Goal: Obtain resource: Obtain resource

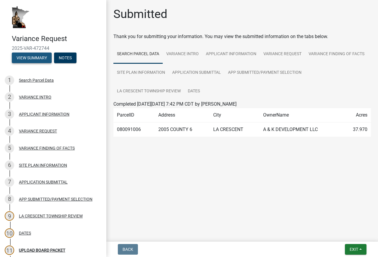
click at [37, 57] on button "View Summary" at bounding box center [32, 58] width 40 height 11
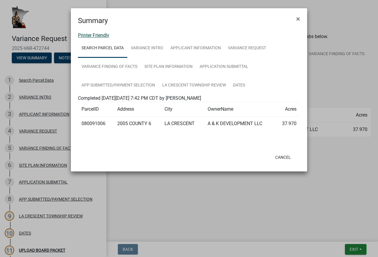
click at [101, 35] on link "Printer Friendly" at bounding box center [93, 36] width 31 height 6
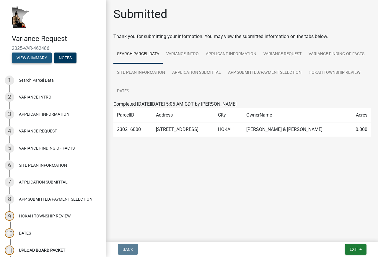
click at [37, 55] on button "View Summary" at bounding box center [32, 58] width 40 height 11
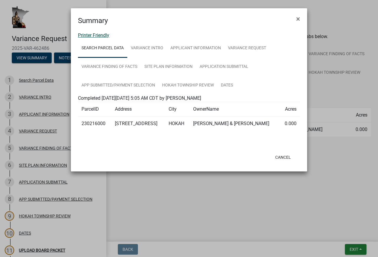
click at [103, 35] on link "Printer Friendly" at bounding box center [93, 36] width 31 height 6
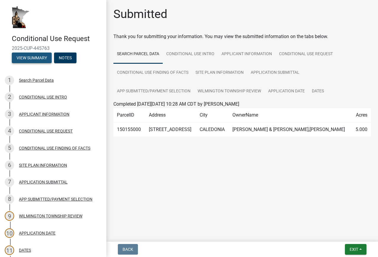
click at [30, 59] on button "View Summary" at bounding box center [32, 58] width 40 height 11
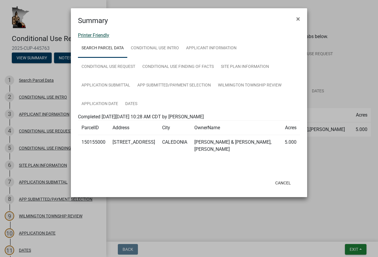
click at [104, 35] on link "Printer Friendly" at bounding box center [93, 36] width 31 height 6
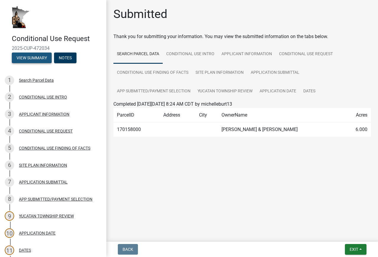
click at [30, 58] on button "View Summary" at bounding box center [32, 58] width 40 height 11
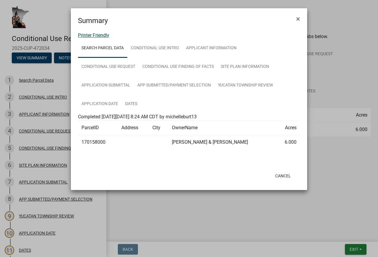
click at [101, 35] on link "Printer Friendly" at bounding box center [93, 36] width 31 height 6
